Goal: Understand process/instructions: Learn how to perform a task or action

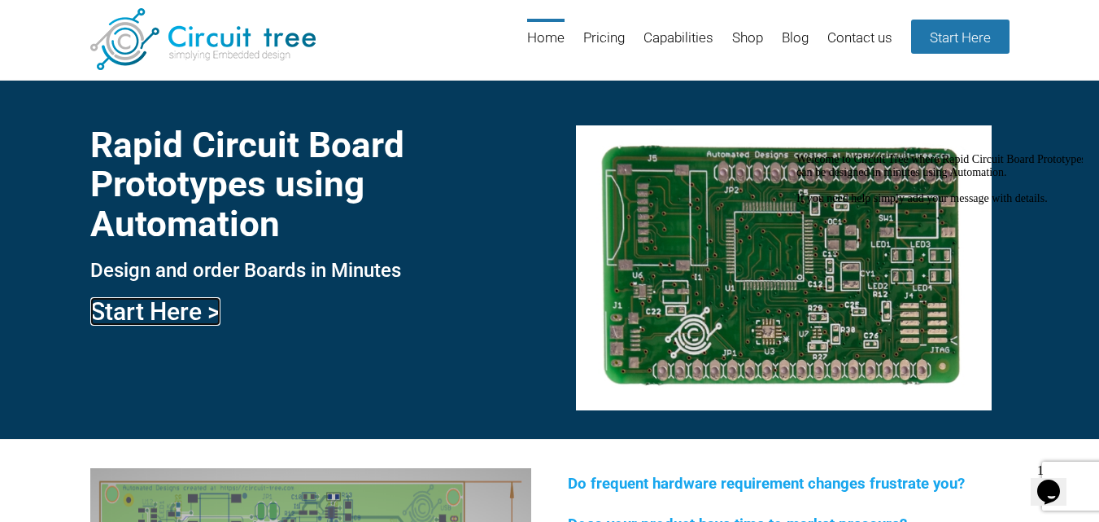
click at [126, 309] on link "Start Here >" at bounding box center [155, 311] width 130 height 28
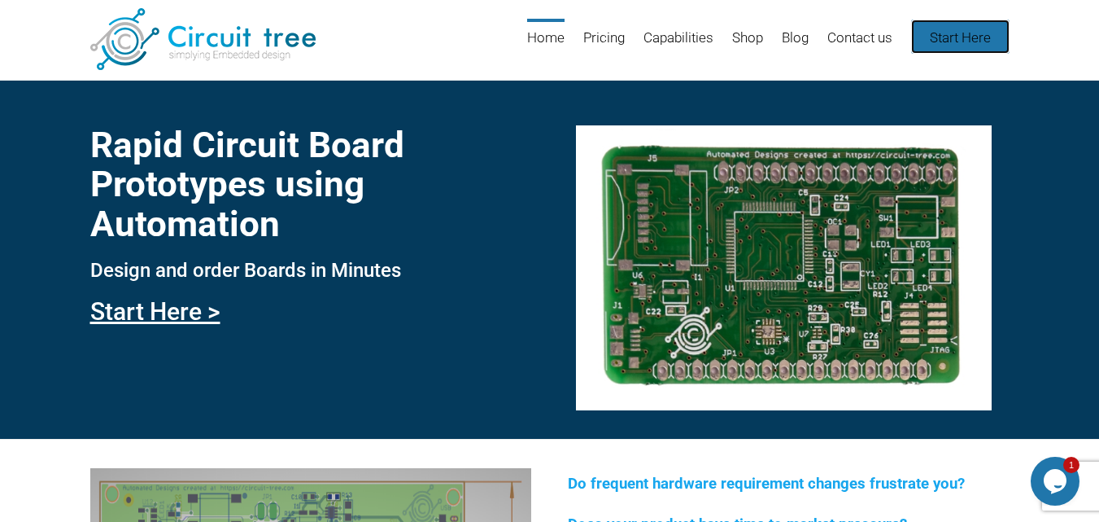
click at [938, 38] on link "Start Here" at bounding box center [960, 37] width 98 height 34
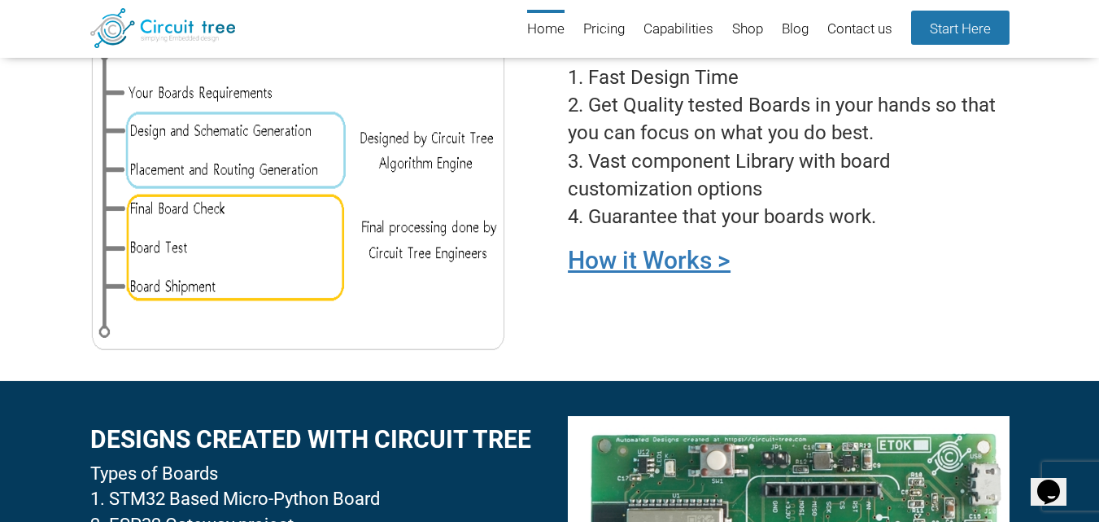
scroll to position [1281, 0]
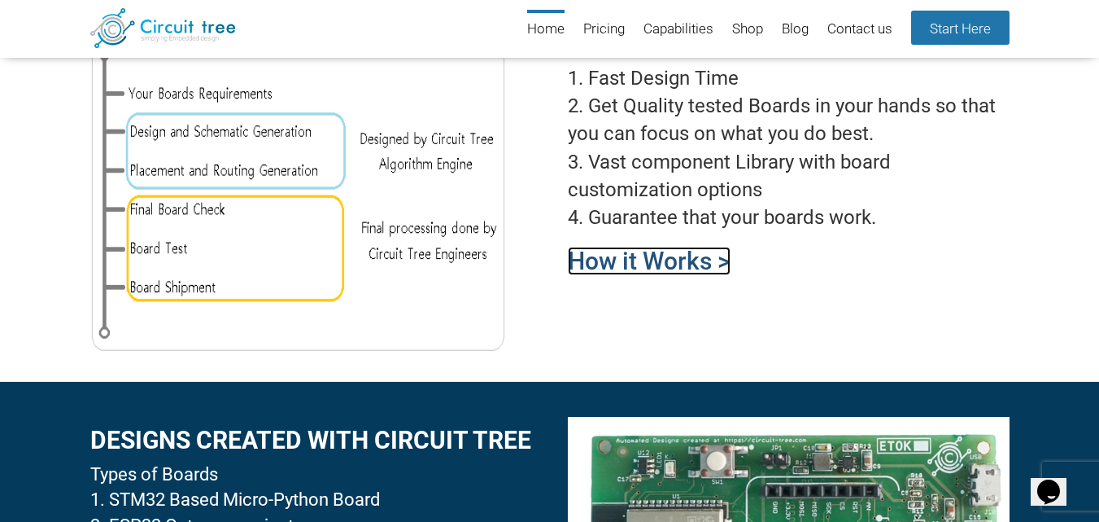
click at [671, 264] on link "How it Works >" at bounding box center [649, 261] width 163 height 28
